Goal: Task Accomplishment & Management: Manage account settings

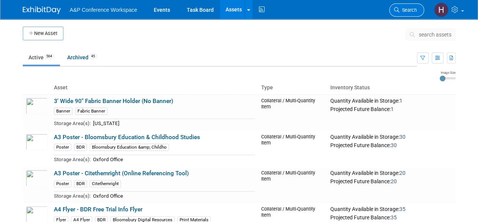
click at [404, 12] on span "Search" at bounding box center [408, 10] width 17 height 6
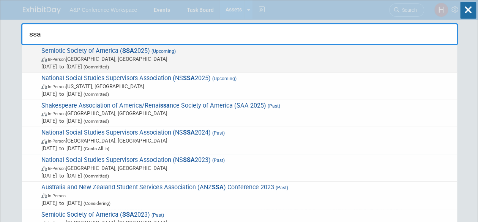
type input "ssa"
click at [343, 58] on span "In-Person [GEOGRAPHIC_DATA], [GEOGRAPHIC_DATA]" at bounding box center [247, 59] width 412 height 8
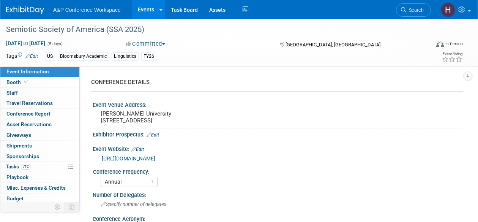
select select "Annual"
select select "Level 3"
select select "Sponsorship"
select select "Linguistics"
select select "Bloomsbury Academic"
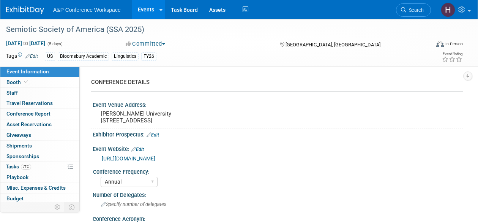
select select "Hannah Siegel"
select select "Lianna Iwanikiw"
select select "Michelle Kelly"
select select "Brand/Subject Presence​"
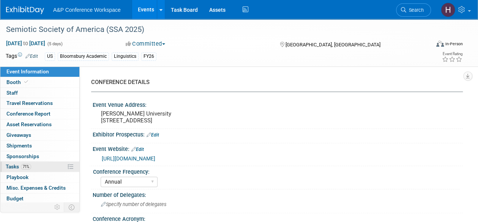
click at [38, 167] on link "71% Tasks 71%" at bounding box center [39, 166] width 79 height 10
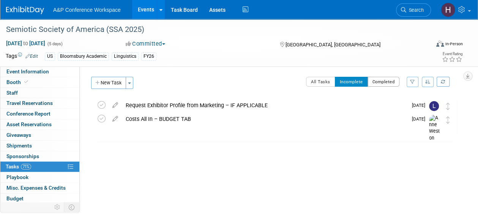
click at [384, 82] on button "Completed" at bounding box center [384, 82] width 32 height 10
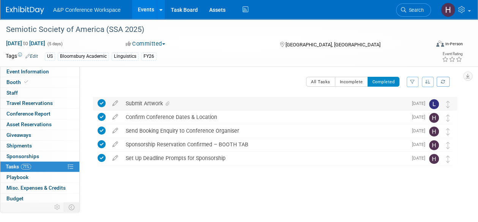
click at [350, 102] on div "Submit Artwork" at bounding box center [265, 103] width 286 height 13
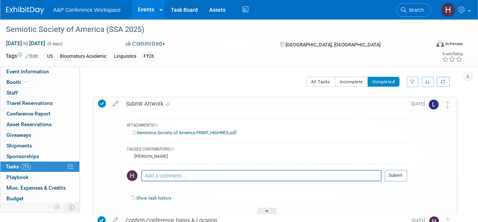
scroll to position [5, 0]
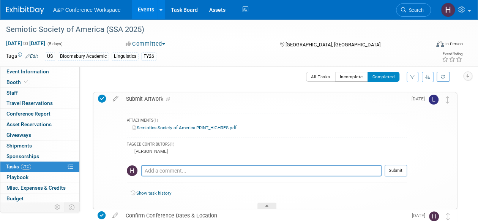
click at [361, 77] on button "Incomplete" at bounding box center [351, 77] width 33 height 10
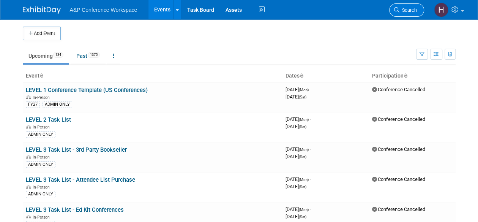
click at [400, 14] on link "Search" at bounding box center [406, 9] width 35 height 13
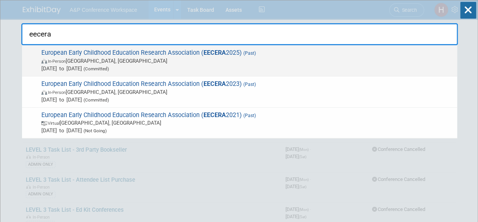
type input "eecera"
click at [359, 67] on span "Aug 25, 2025 to Aug 28, 2025 (Committed)" at bounding box center [247, 69] width 412 height 8
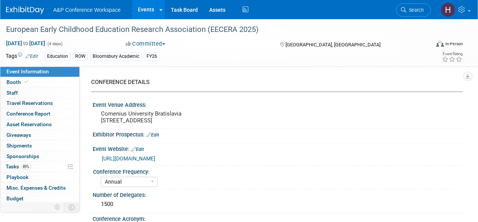
select select "Annual"
select select "Level 3"
select select "Sponsorship"
select select "Education"
select select "Bloomsbury Academic"
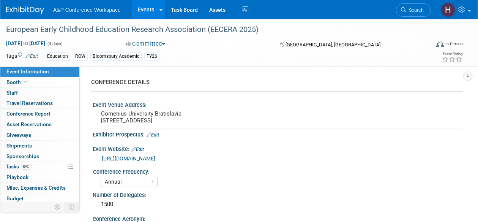
select select "Hannah Siegel"
select select "Lianna Iwanikiw"
select select "Seth Taylor"
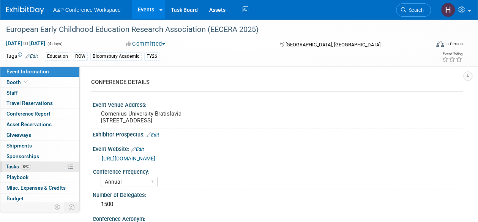
click at [41, 168] on link "89% Tasks 89%" at bounding box center [39, 166] width 79 height 10
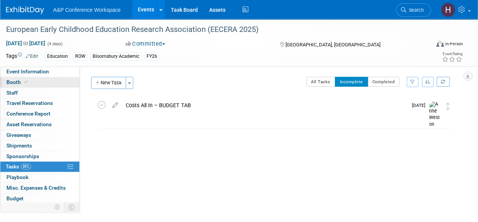
click at [32, 82] on link "Booth" at bounding box center [39, 82] width 79 height 10
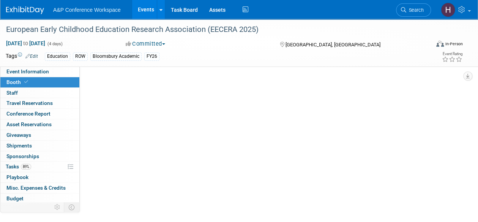
select select "COBA"
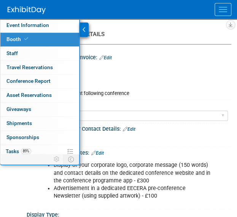
scroll to position [109, 0]
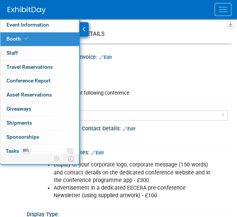
click at [83, 30] on icon at bounding box center [83, 29] width 3 height 5
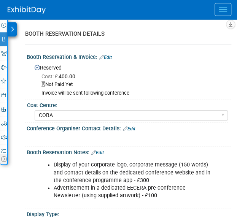
click at [107, 56] on link "Edit" at bounding box center [105, 57] width 13 height 5
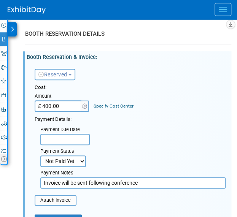
click at [63, 108] on input "£ 400.00" at bounding box center [58, 105] width 47 height 11
type input "£ 480.00"
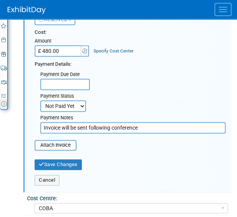
scroll to position [164, 0]
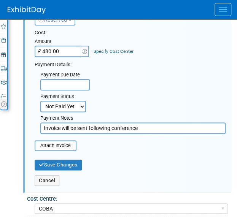
click at [55, 82] on input "text" at bounding box center [64, 84] width 49 height 11
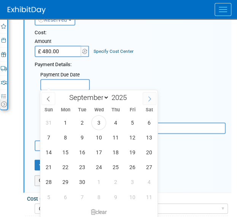
click at [153, 100] on span at bounding box center [149, 98] width 14 height 13
select select "9"
click at [100, 120] on span "1" at bounding box center [98, 122] width 15 height 15
type input "Oct 1, 2025"
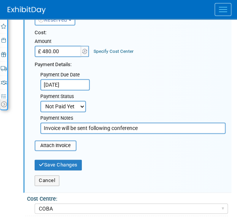
click at [63, 105] on select "Not Paid Yet Partially Paid Paid in Full" at bounding box center [63, 106] width 46 height 11
select select "1"
click at [40, 101] on select "Not Paid Yet Partially Paid Paid in Full" at bounding box center [63, 106] width 46 height 11
drag, startPoint x: 155, startPoint y: 127, endPoint x: -7, endPoint y: 122, distance: 161.9
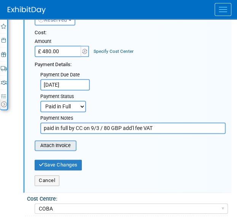
type input "paid in full by CC on 9/3 / 80 GBP add'l fee VAT"
click at [67, 145] on input "file" at bounding box center [30, 145] width 90 height 9
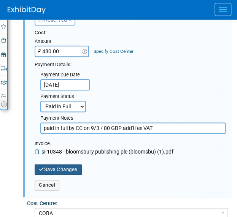
click at [63, 165] on button "Save Changes" at bounding box center [58, 169] width 47 height 11
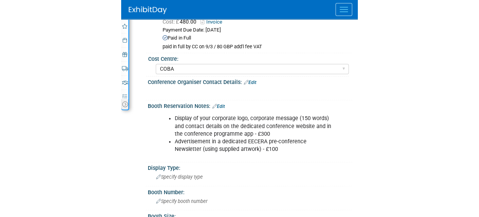
scroll to position [0, 0]
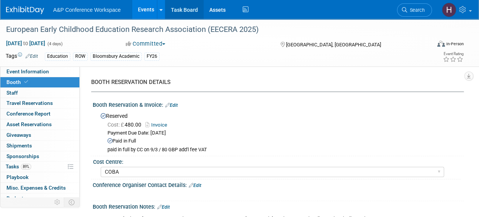
click at [181, 12] on link "Task Board" at bounding box center [184, 9] width 38 height 19
